Goal: Information Seeking & Learning: Learn about a topic

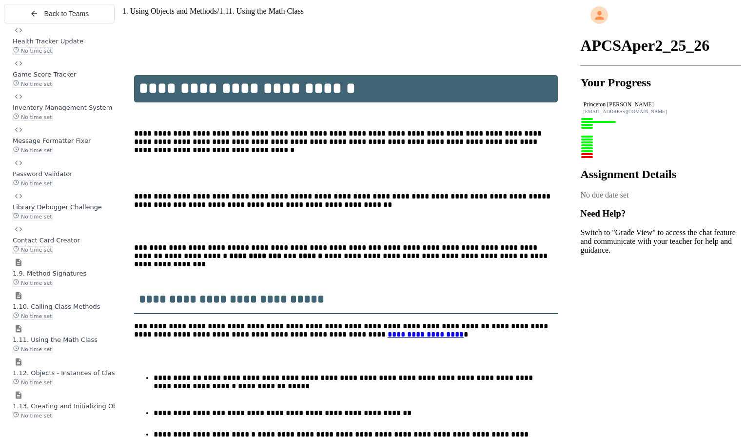
scroll to position [1142, 0]
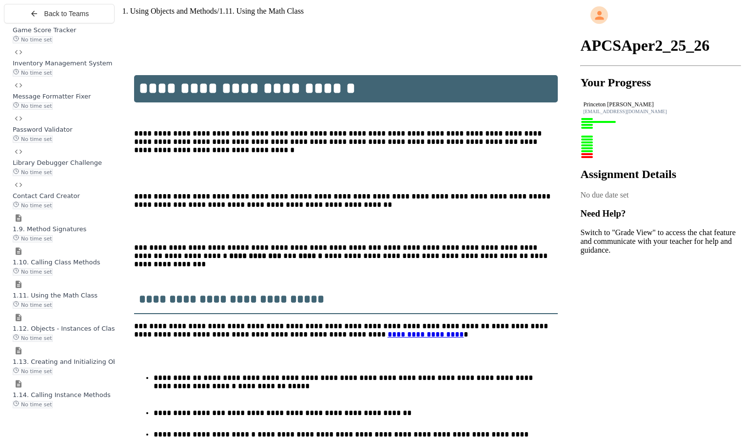
click at [77, 276] on div "No time set" at bounding box center [64, 271] width 102 height 9
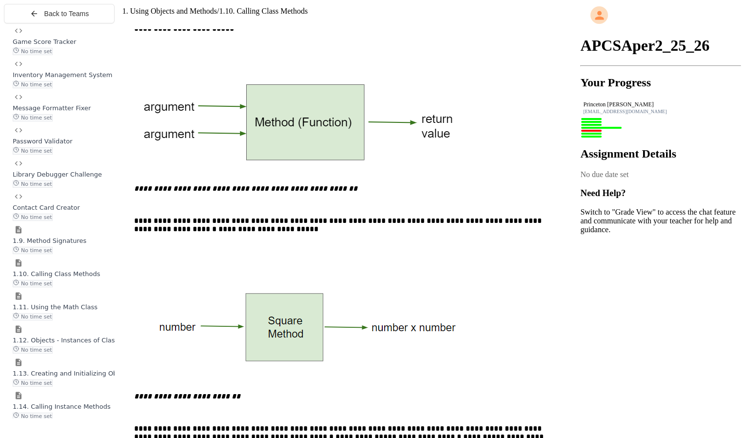
scroll to position [335, 0]
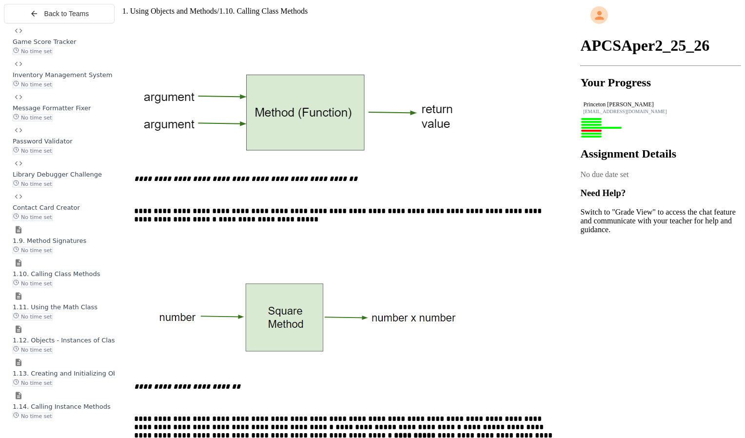
click at [88, 320] on div "1.11. Using the Math Class No time set" at bounding box center [64, 311] width 102 height 18
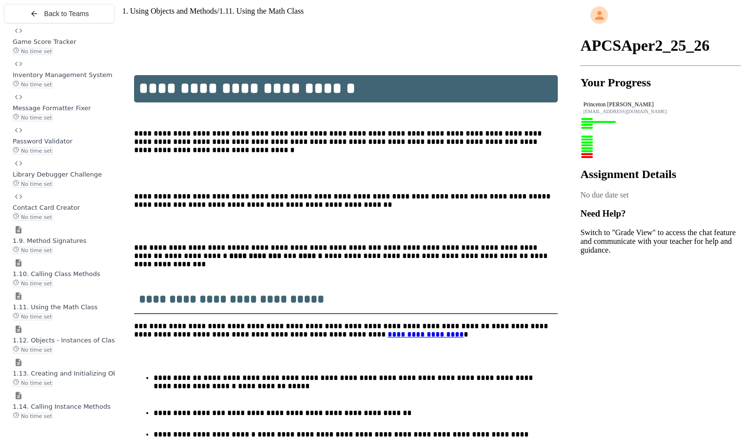
click at [73, 354] on div "1.12. Objects - Instances of Classes No time set" at bounding box center [64, 345] width 102 height 18
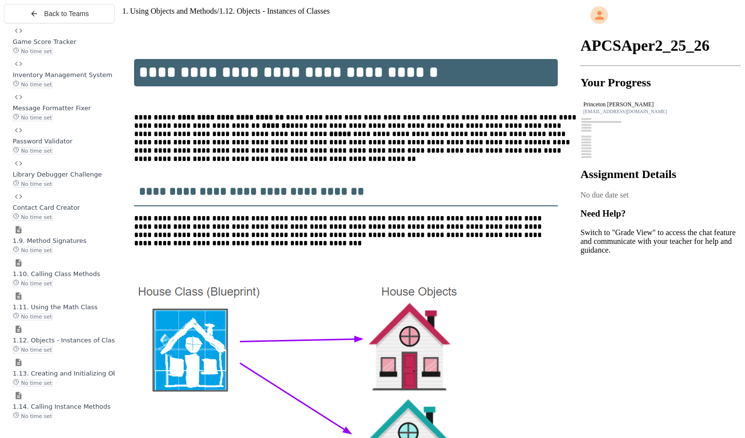
click at [63, 377] on span "1.13. Creating and Initializing Objects: Constructors" at bounding box center [95, 373] width 164 height 7
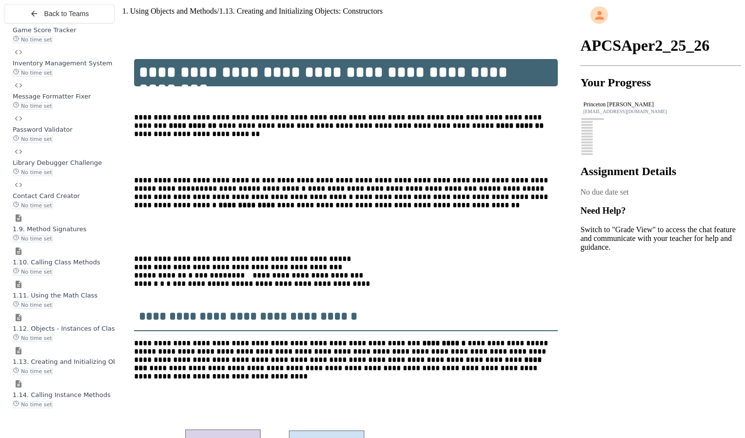
click at [91, 398] on span "1.14. Calling Instance Methods" at bounding box center [62, 394] width 98 height 7
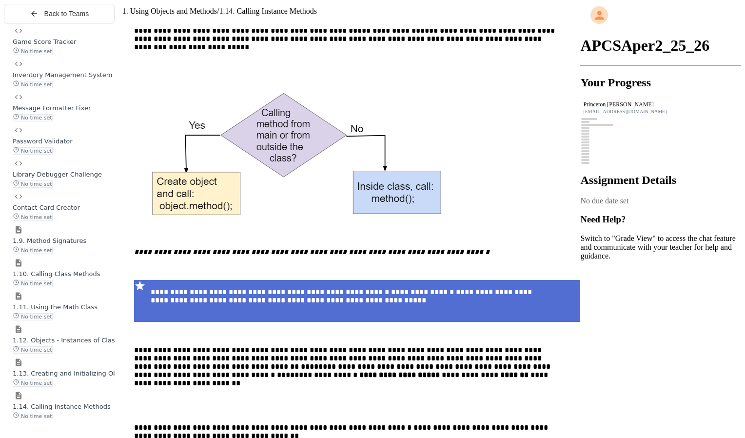
scroll to position [1402, 0]
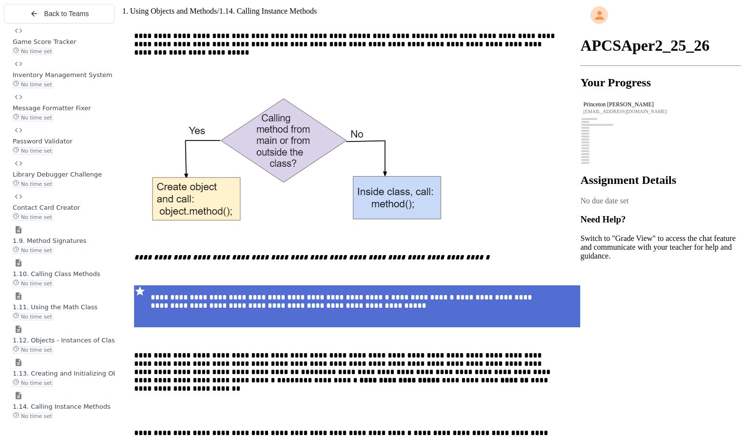
click at [81, 287] on div "No time set" at bounding box center [64, 283] width 102 height 9
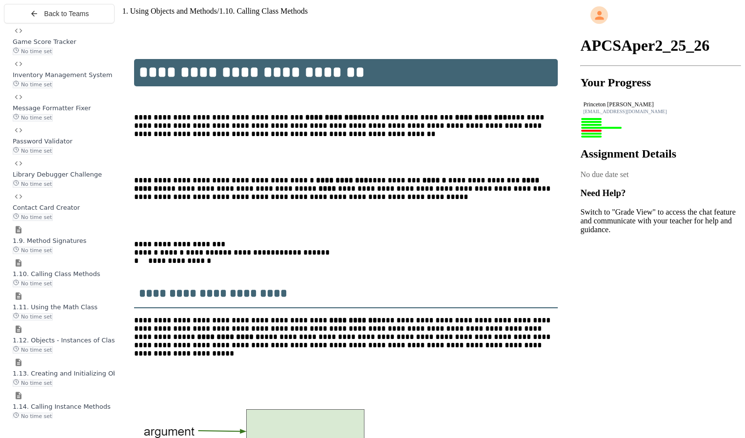
scroll to position [749, 0]
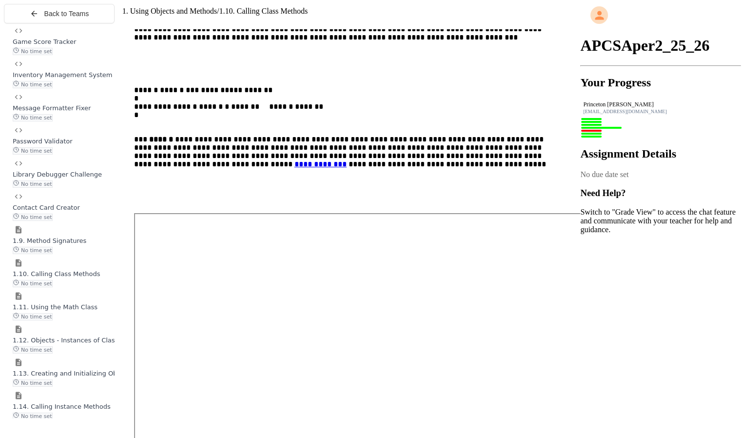
click at [81, 311] on span "1.11. Using the Math Class" at bounding box center [55, 306] width 85 height 7
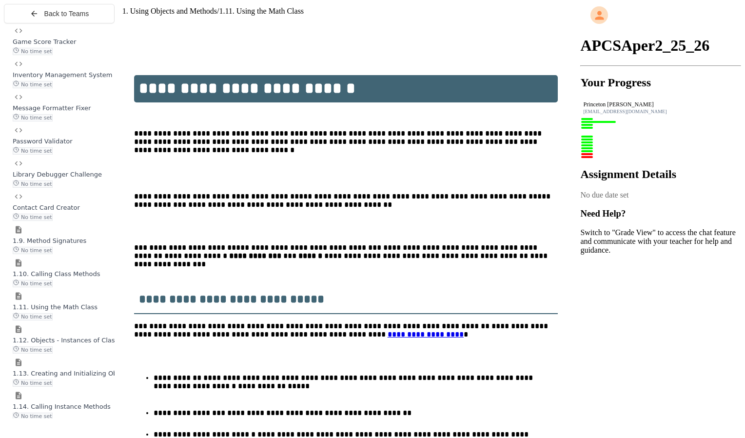
click at [80, 354] on div "1.12. Objects - Instances of Classes No time set" at bounding box center [64, 345] width 102 height 18
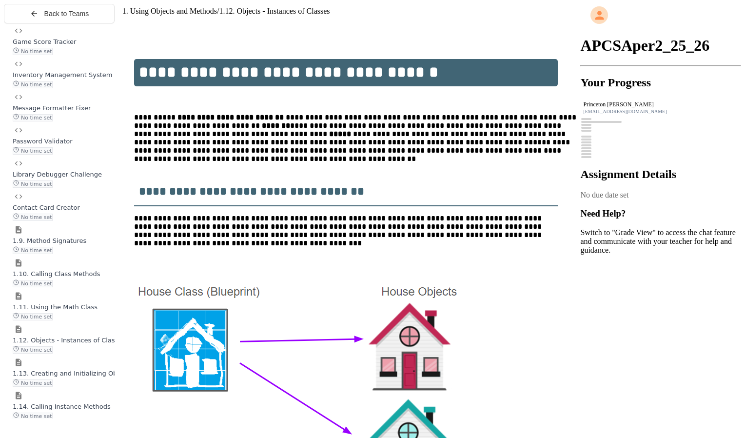
scroll to position [1142, 0]
